Goal: Information Seeking & Learning: Learn about a topic

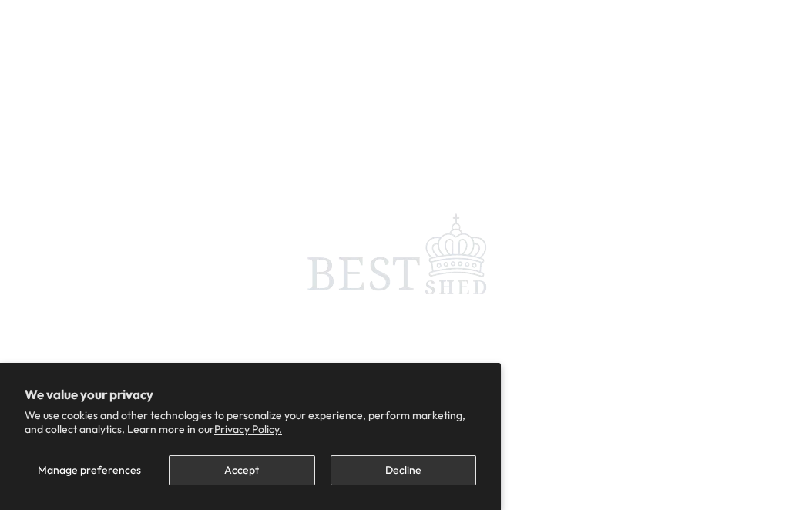
click at [409, 462] on button "Decline" at bounding box center [404, 471] width 146 height 30
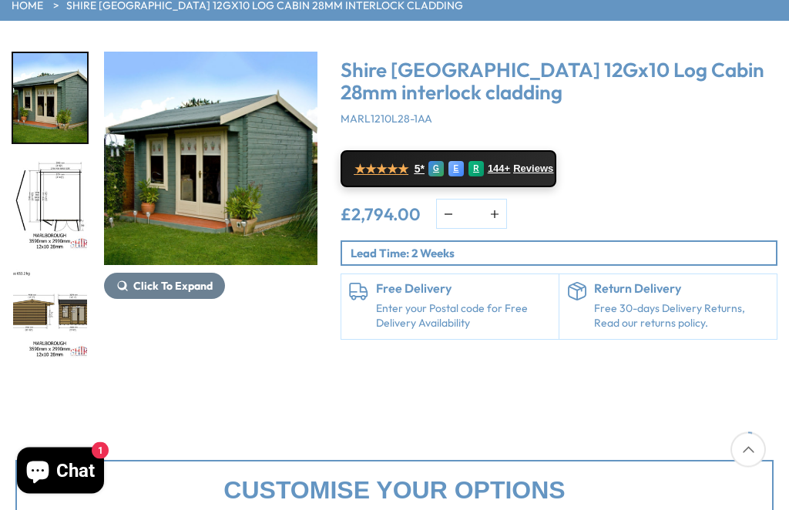
scroll to position [170, 0]
click at [209, 150] on img "1 / 16" at bounding box center [211, 159] width 214 height 214
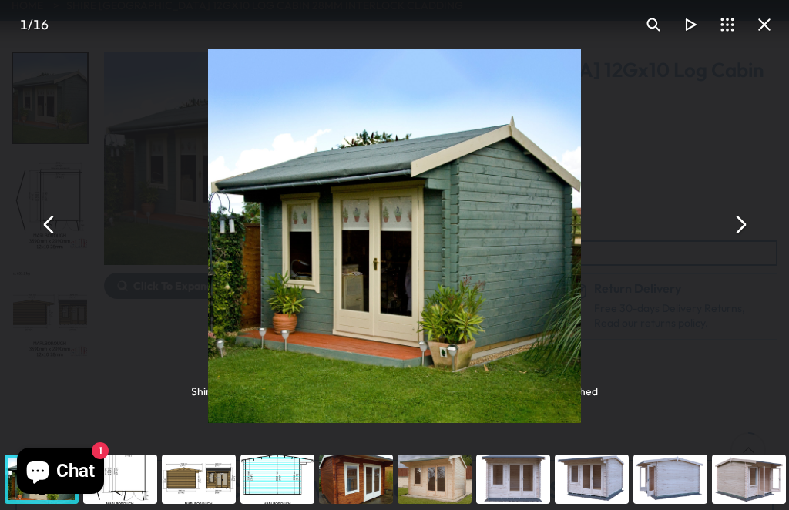
click at [730, 236] on button "You can close this modal content with the ESC key" at bounding box center [740, 224] width 37 height 37
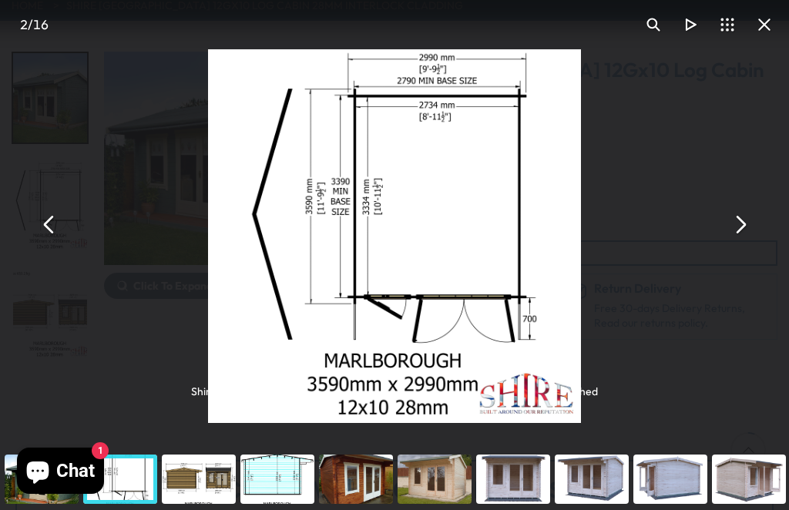
click at [735, 241] on button "You can close this modal content with the ESC key" at bounding box center [740, 224] width 37 height 37
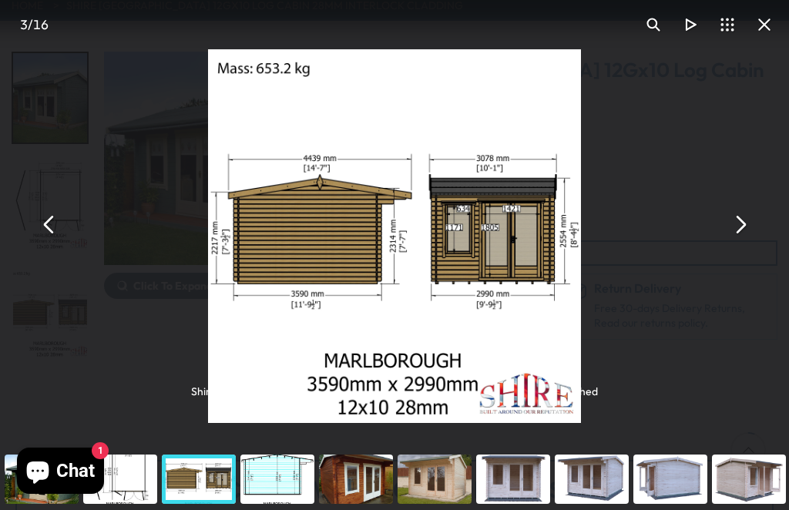
click at [725, 238] on button "You can close this modal content with the ESC key" at bounding box center [740, 224] width 37 height 37
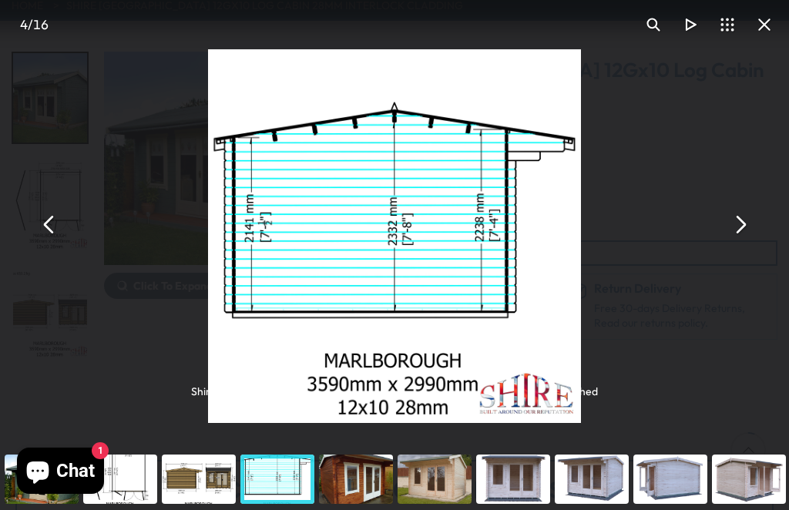
click at [734, 241] on button "You can close this modal content with the ESC key" at bounding box center [740, 224] width 37 height 37
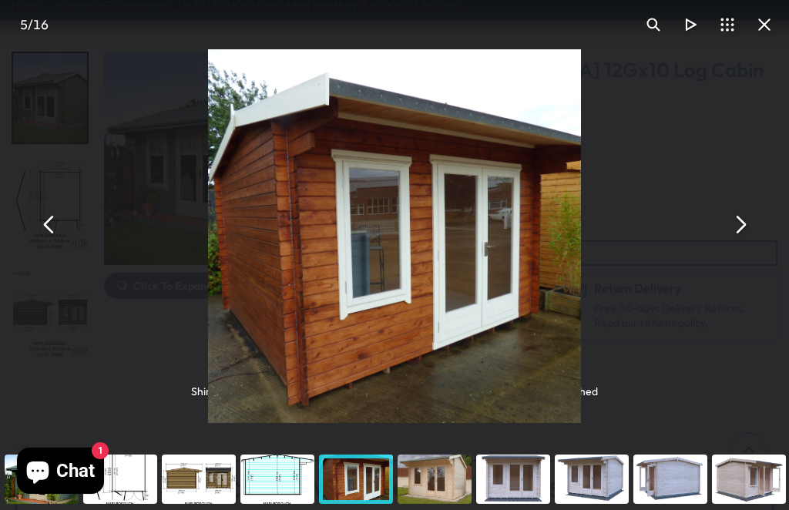
click at [741, 243] on button "You can close this modal content with the ESC key" at bounding box center [740, 224] width 37 height 37
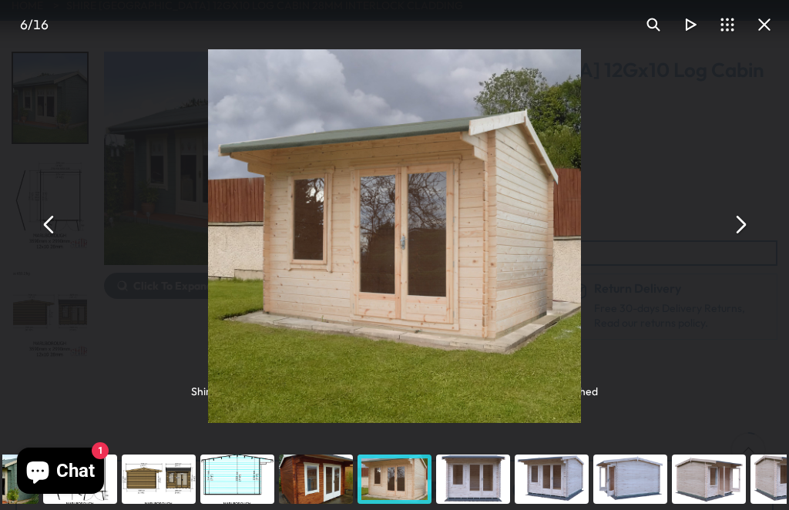
click at [735, 243] on button "You can close this modal content with the ESC key" at bounding box center [740, 224] width 37 height 37
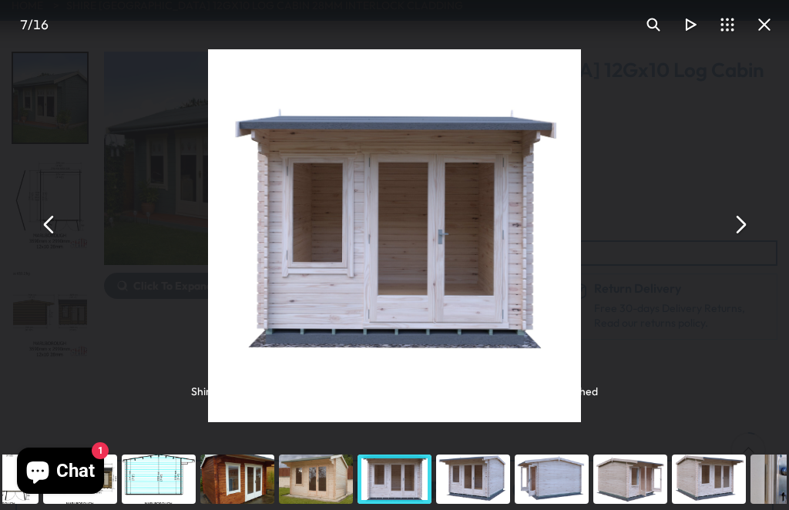
click at [732, 243] on button "You can close this modal content with the ESC key" at bounding box center [740, 224] width 37 height 37
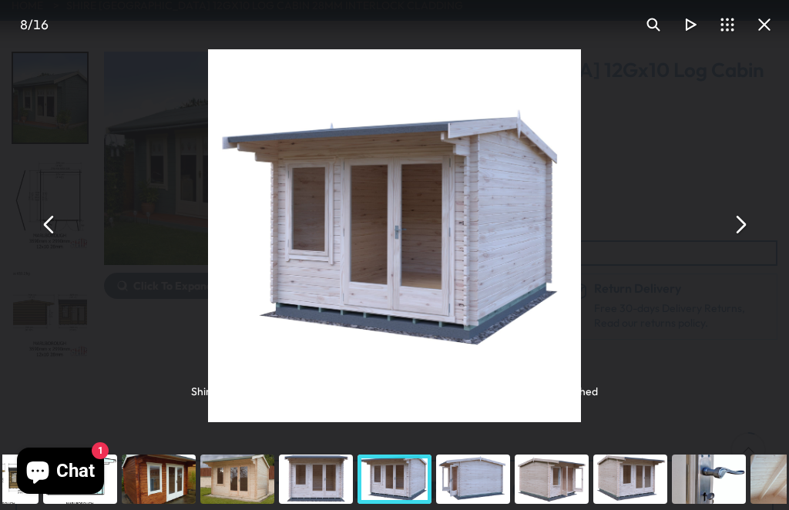
click at [727, 243] on button "You can close this modal content with the ESC key" at bounding box center [740, 224] width 37 height 37
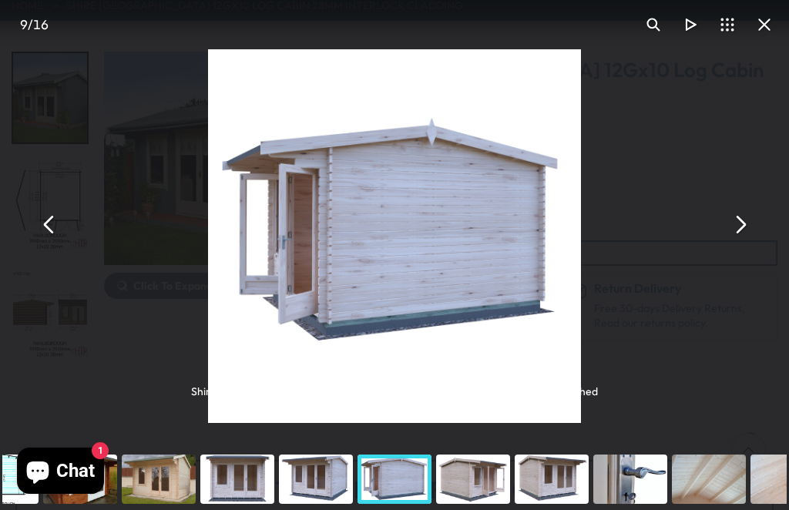
click at [741, 242] on button "You can close this modal content with the ESC key" at bounding box center [740, 224] width 37 height 37
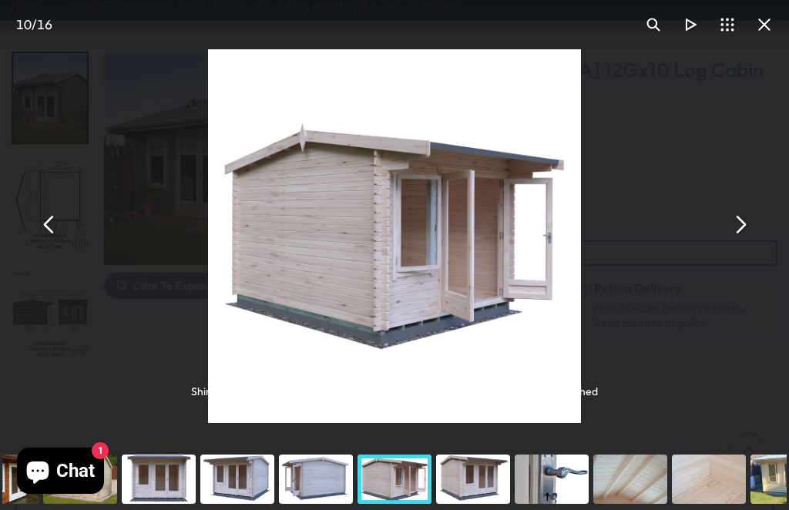
click at [741, 243] on button "You can close this modal content with the ESC key" at bounding box center [740, 224] width 37 height 37
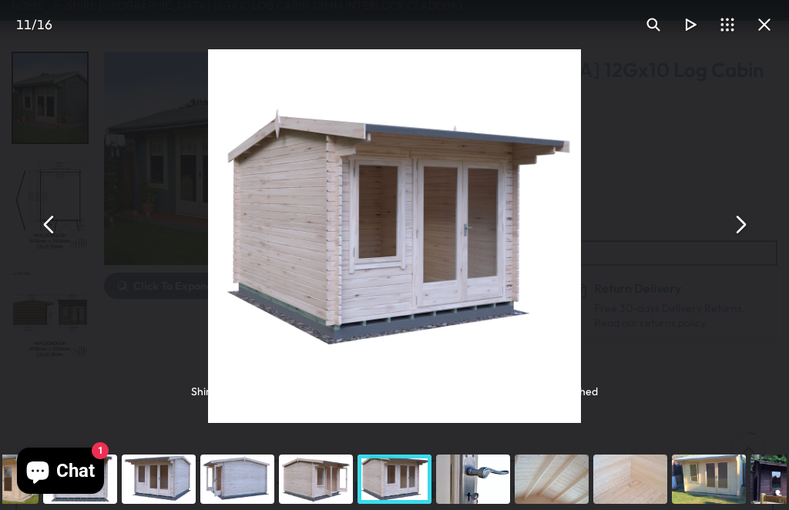
click at [732, 243] on button "You can close this modal content with the ESC key" at bounding box center [740, 224] width 37 height 37
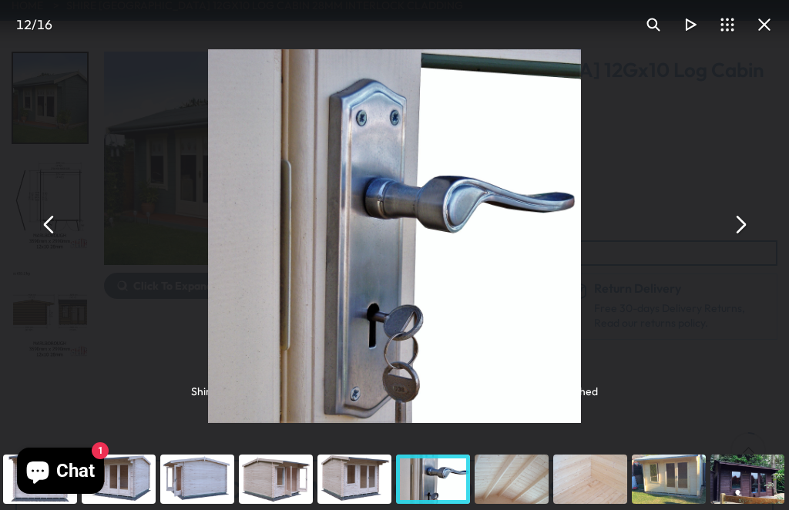
click at [745, 238] on button "You can close this modal content with the ESC key" at bounding box center [740, 224] width 37 height 37
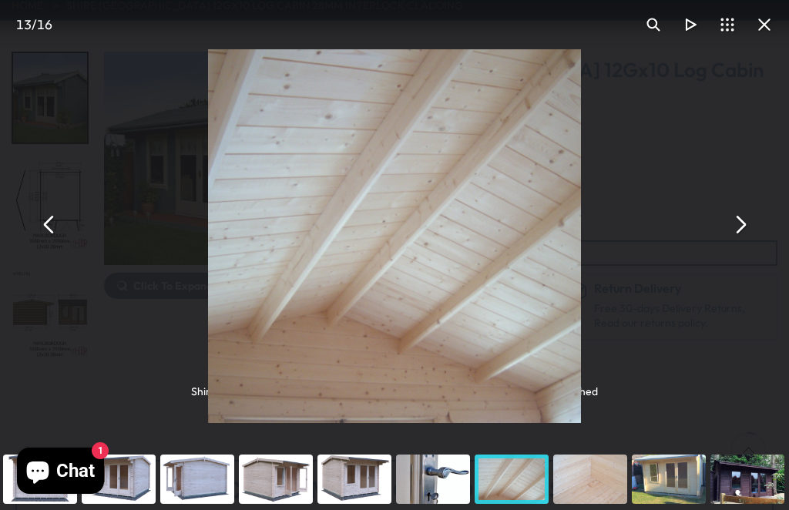
click at [732, 241] on button "You can close this modal content with the ESC key" at bounding box center [740, 224] width 37 height 37
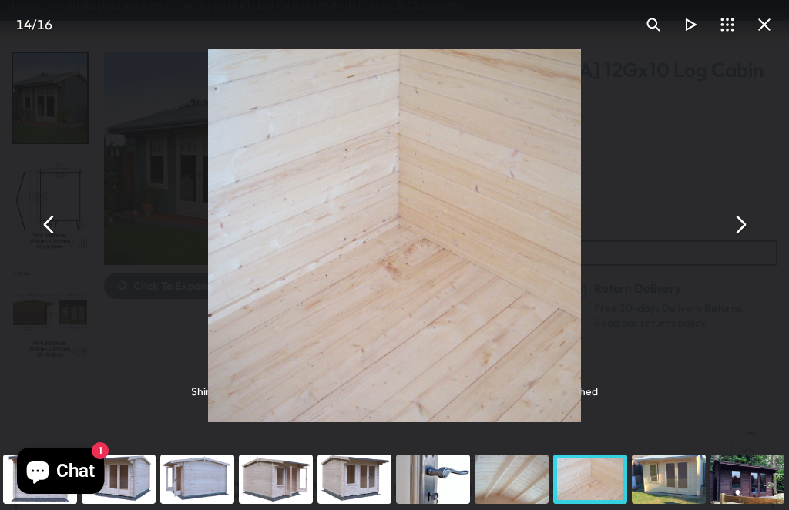
click at [741, 240] on button "You can close this modal content with the ESC key" at bounding box center [740, 224] width 37 height 37
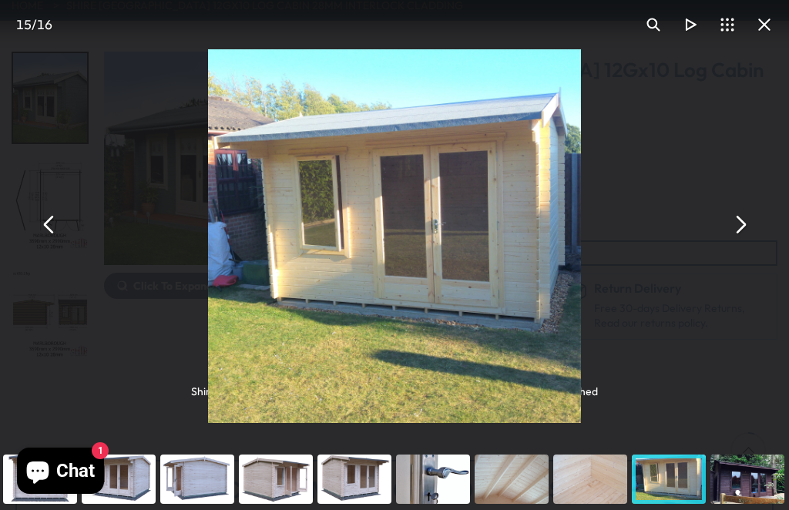
click at [62, 243] on button "You can close this modal content with the ESC key" at bounding box center [49, 224] width 37 height 37
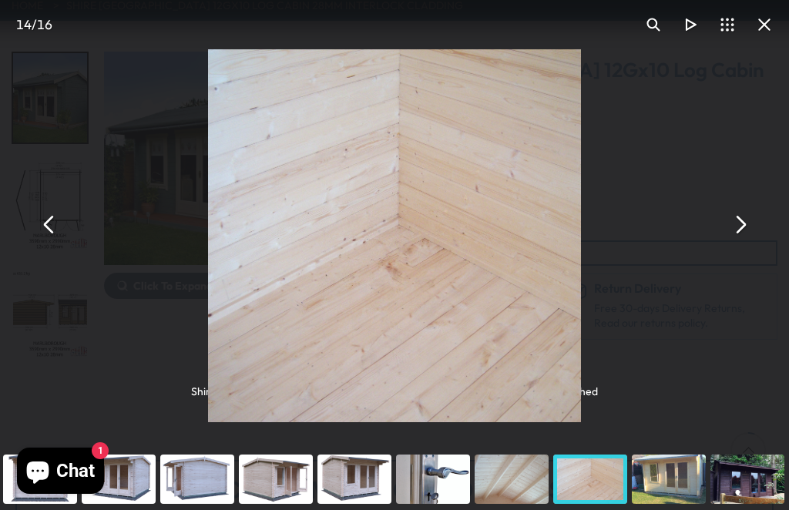
click at [763, 29] on button "You can close this modal content with the ESC key" at bounding box center [764, 24] width 37 height 37
